Goal: Information Seeking & Learning: Learn about a topic

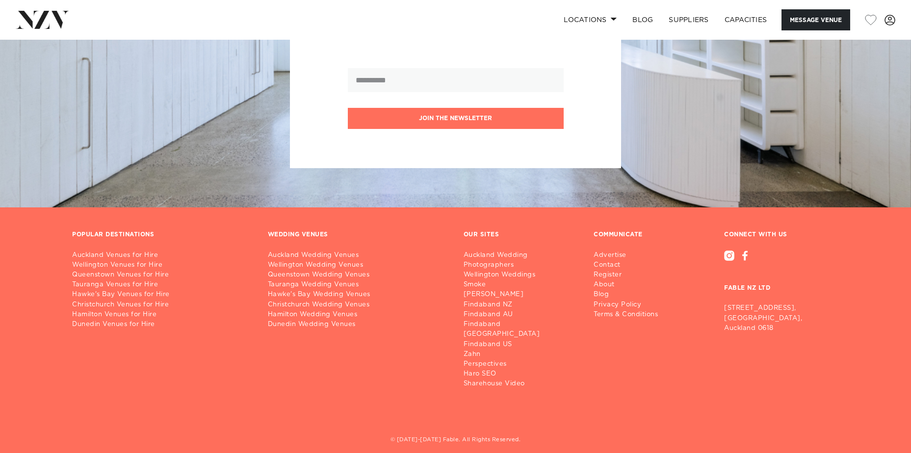
scroll to position [1709, 0]
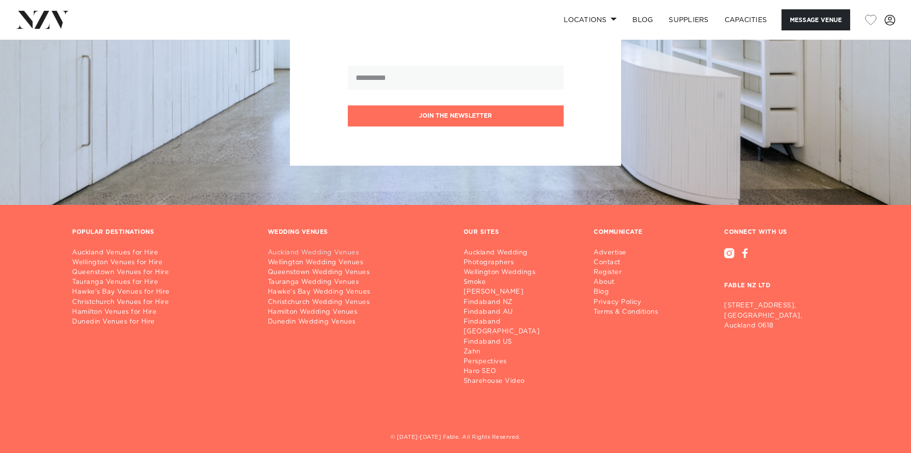
click at [339, 255] on link "Auckland Wedding Venues" at bounding box center [358, 253] width 180 height 10
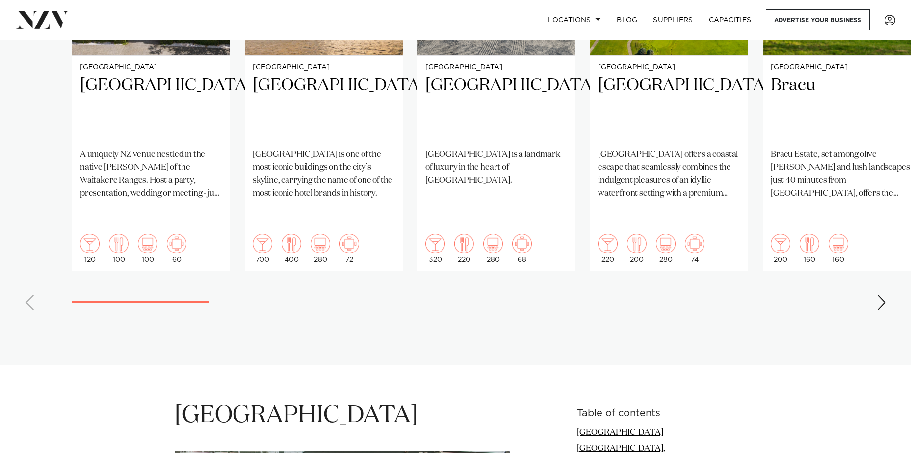
scroll to position [883, 0]
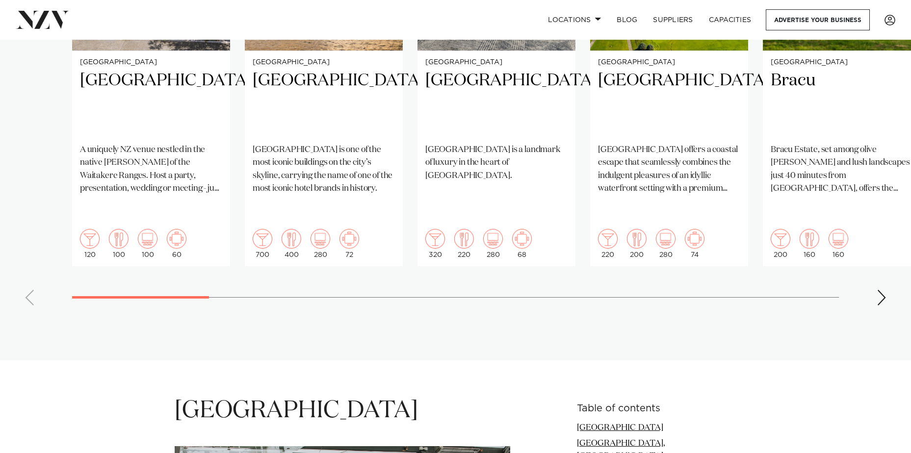
click at [870, 252] on swiper-container "[GEOGRAPHIC_DATA] [GEOGRAPHIC_DATA] A uniquely NZ venue nestled in the native […" at bounding box center [455, 76] width 911 height 475
click at [881, 290] on div "Next slide" at bounding box center [882, 298] width 10 height 16
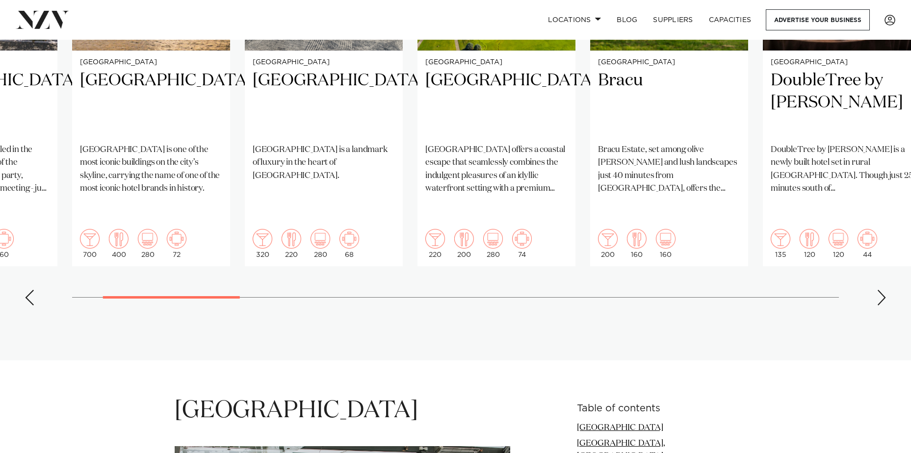
click at [881, 290] on div "Next slide" at bounding box center [882, 298] width 10 height 16
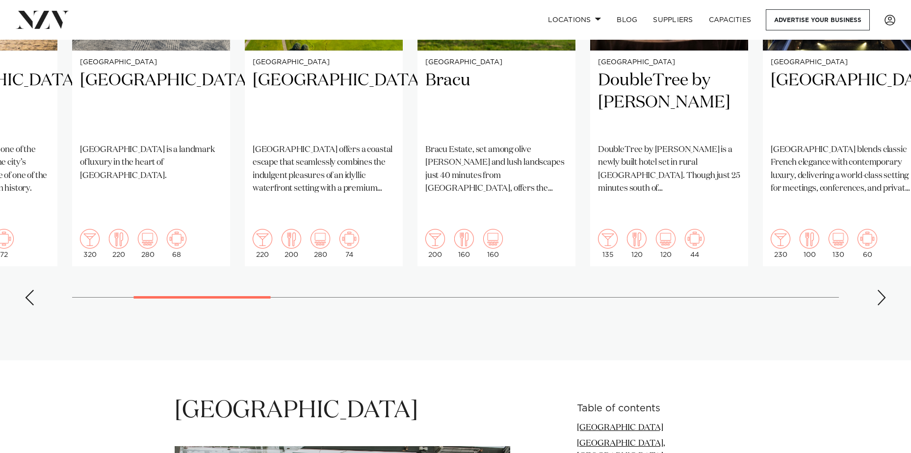
click at [881, 290] on div "Next slide" at bounding box center [882, 298] width 10 height 16
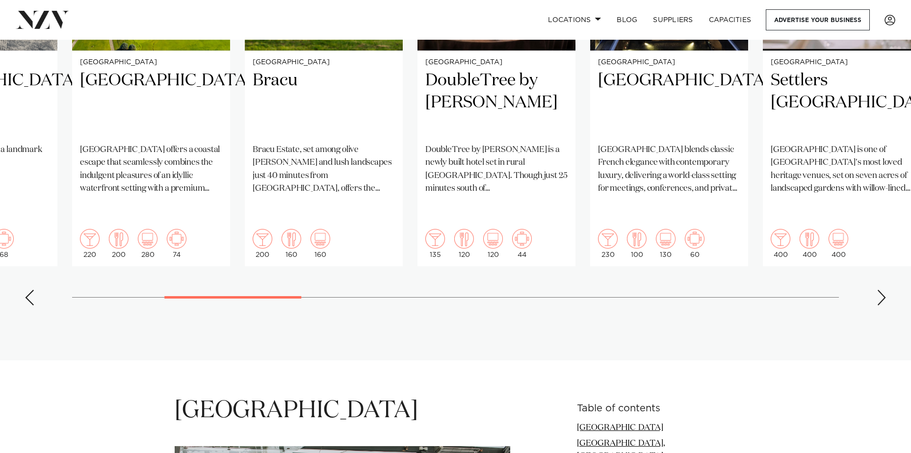
click at [881, 290] on div "Next slide" at bounding box center [882, 298] width 10 height 16
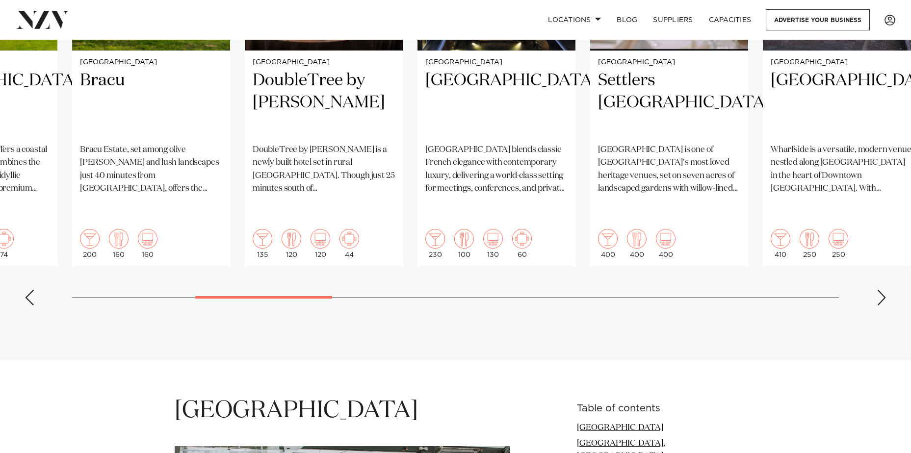
click at [881, 290] on div "Next slide" at bounding box center [882, 298] width 10 height 16
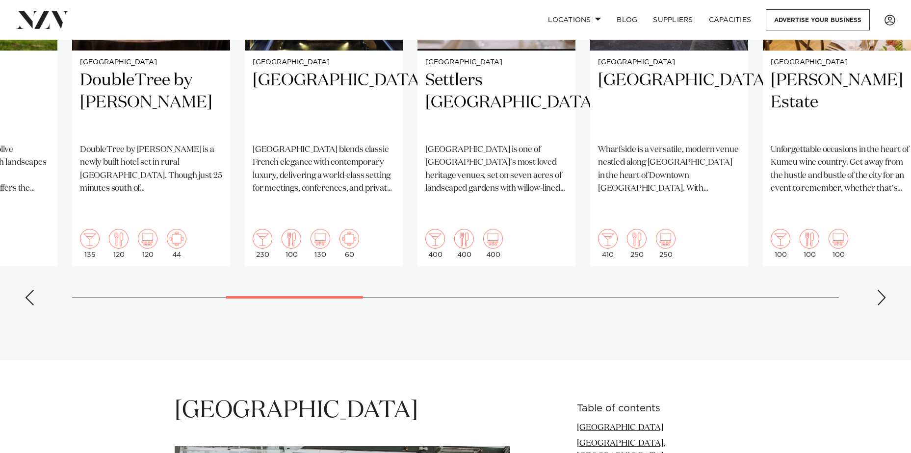
click at [881, 290] on div "Next slide" at bounding box center [882, 298] width 10 height 16
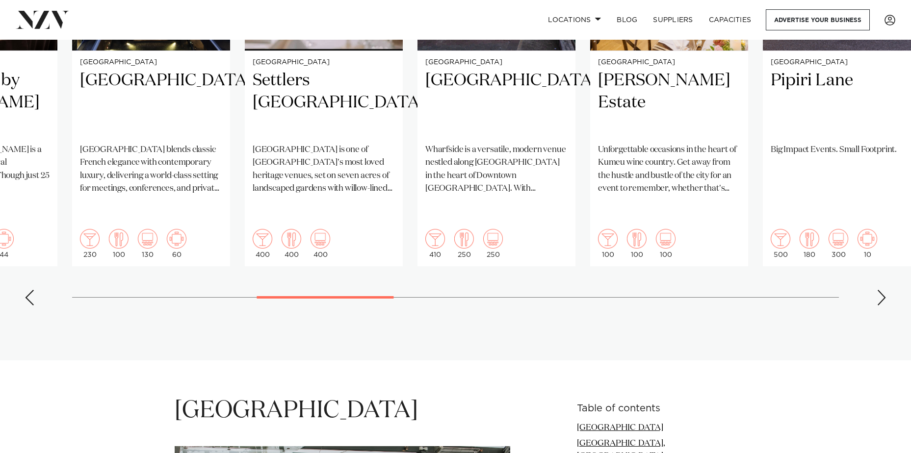
click at [881, 290] on div "Next slide" at bounding box center [882, 298] width 10 height 16
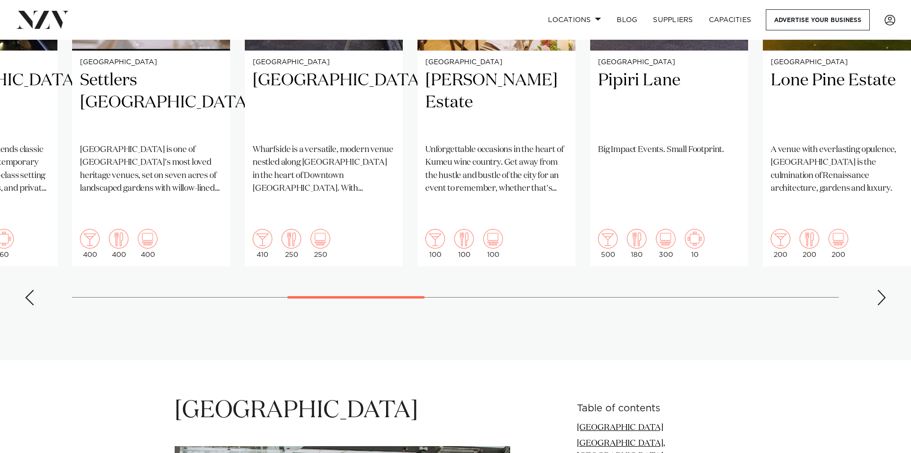
click at [881, 290] on div "Next slide" at bounding box center [882, 298] width 10 height 16
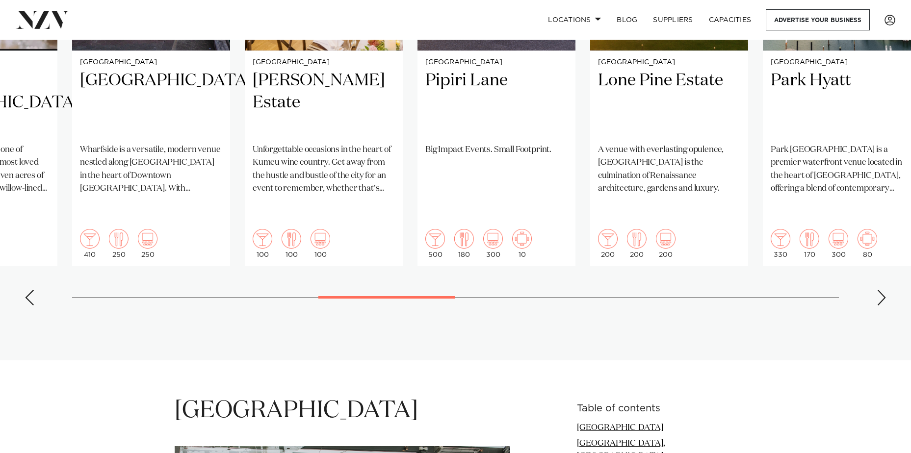
click at [881, 290] on div "Next slide" at bounding box center [882, 298] width 10 height 16
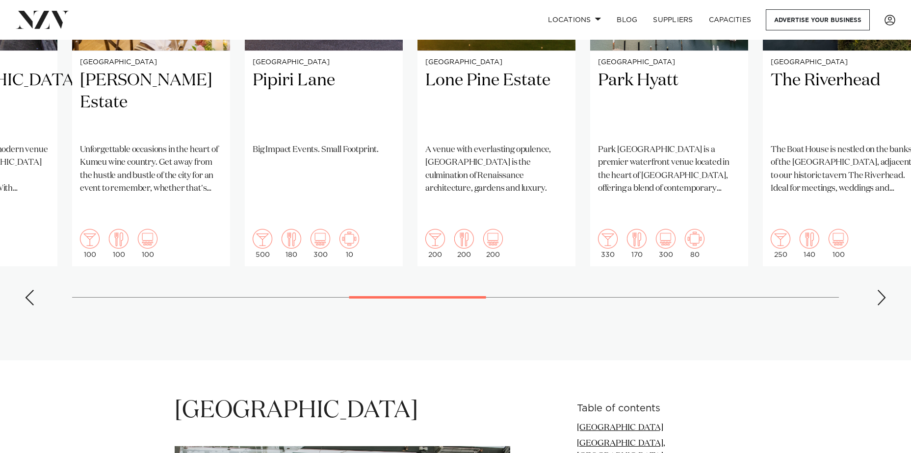
click at [881, 290] on div "Next slide" at bounding box center [882, 298] width 10 height 16
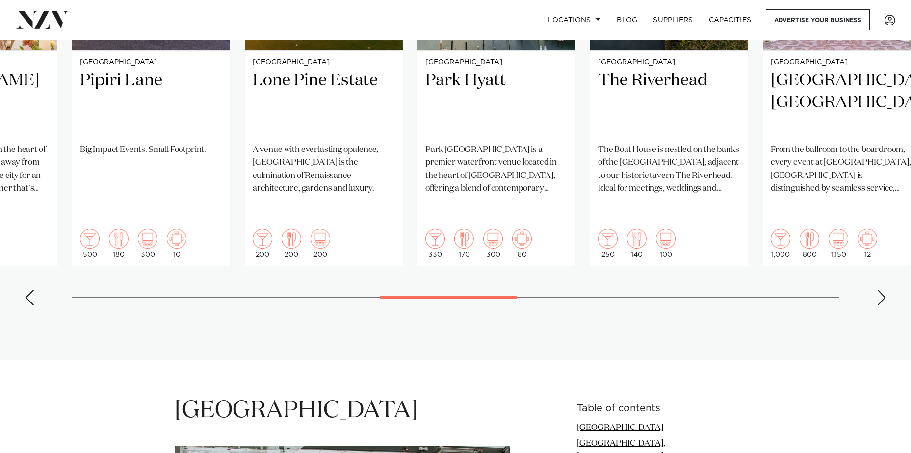
click at [881, 290] on div "Next slide" at bounding box center [882, 298] width 10 height 16
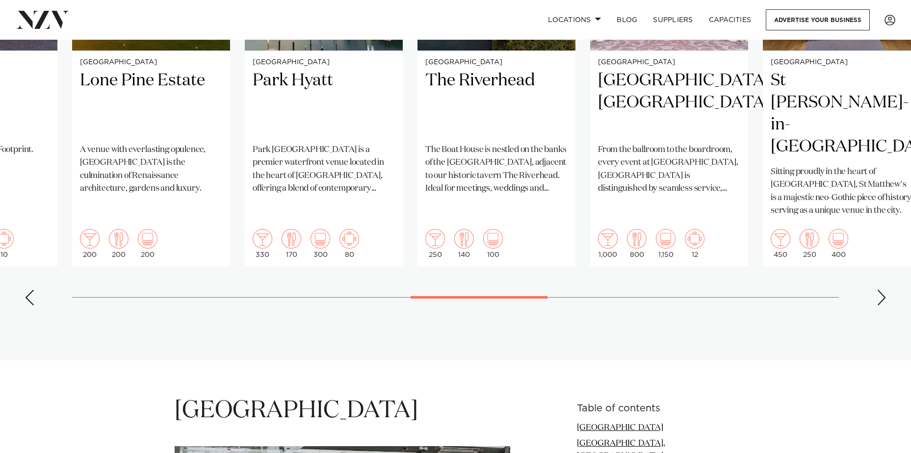
click at [885, 290] on div "Next slide" at bounding box center [882, 298] width 10 height 16
